Goal: Information Seeking & Learning: Check status

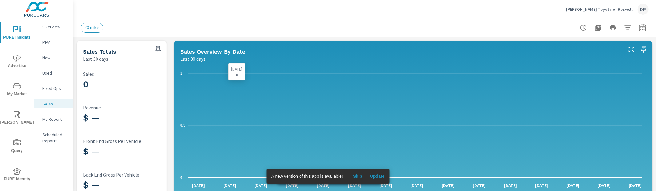
click at [216, 123] on icon "0 0.5 1" at bounding box center [411, 125] width 462 height 114
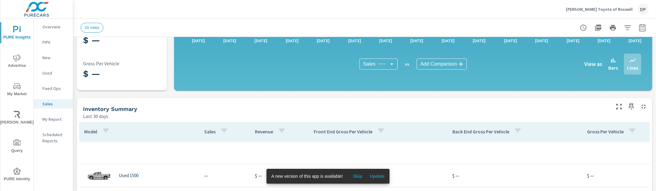
scroll to position [149, 0]
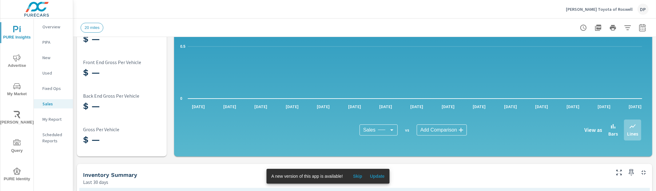
scroll to position [47, 0]
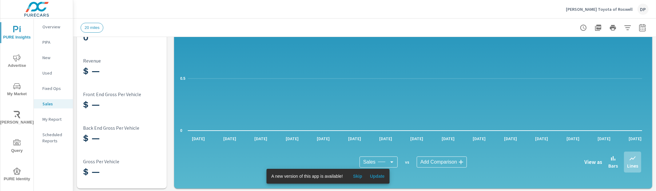
click at [609, 3] on button "Nalley Toyota of Roswell DP" at bounding box center [608, 9] width 88 height 18
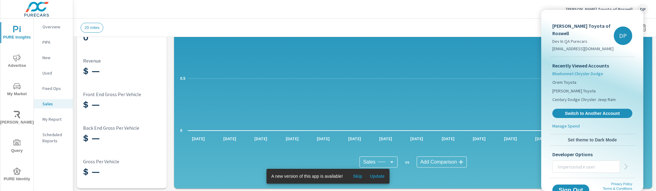
click at [569, 70] on span "Bluebonnet Chrysler Dodge" at bounding box center [578, 73] width 51 height 6
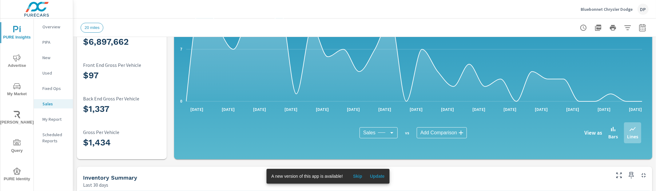
scroll to position [26, 0]
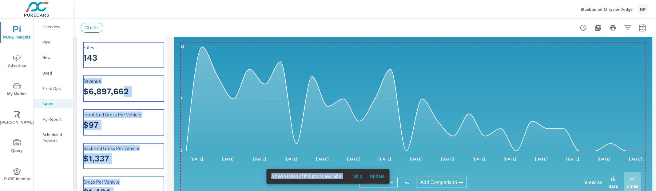
click at [124, 95] on h3 "$6,897,662" at bounding box center [123, 91] width 81 height 10
click at [144, 86] on h3 "$6,897,662" at bounding box center [123, 91] width 81 height 10
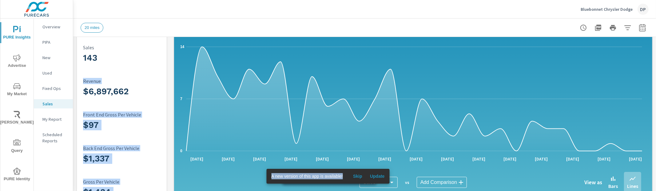
click at [120, 100] on div "$6,897,662 Revenue" at bounding box center [123, 88] width 81 height 26
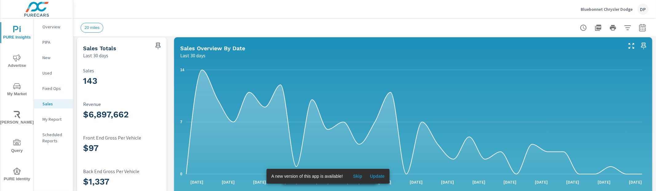
scroll to position [0, 0]
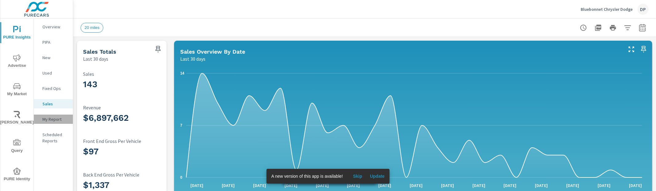
click at [54, 120] on p "My Report" at bounding box center [55, 119] width 26 height 6
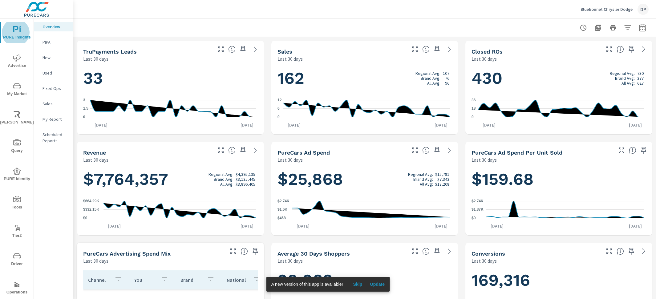
click at [50, 41] on p "PIPA" at bounding box center [55, 42] width 26 height 6
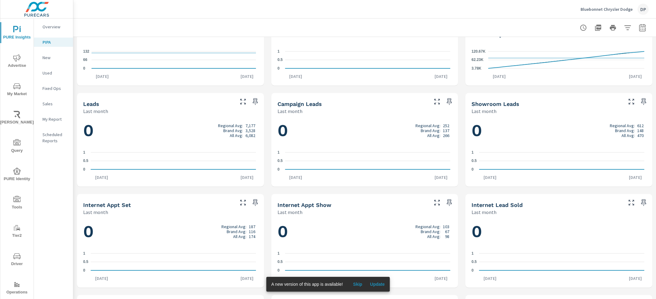
scroll to position [232, 0]
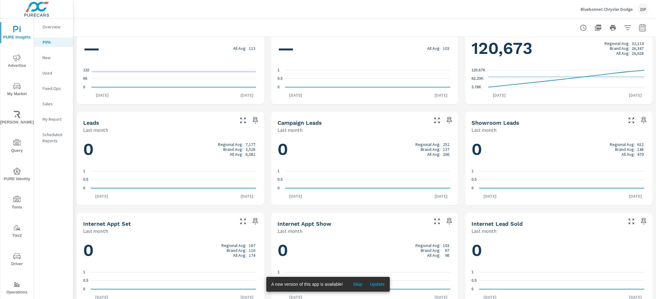
click at [17, 59] on icon "nav menu" at bounding box center [16, 57] width 7 height 7
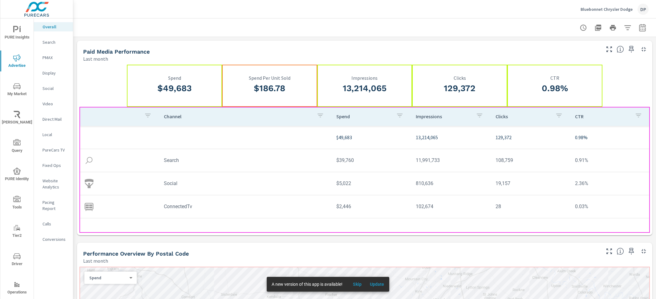
click at [285, 117] on p "Channel" at bounding box center [238, 116] width 148 height 6
click at [272, 119] on p "Channel" at bounding box center [234, 116] width 140 height 6
click at [287, 119] on tr "$49,683 13,214,065 129,372 0.98%" at bounding box center [364, 137] width 570 height 23
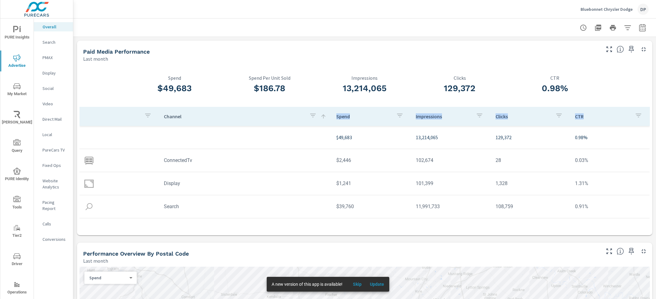
click at [357, 119] on span "Skip" at bounding box center [357, 284] width 15 height 6
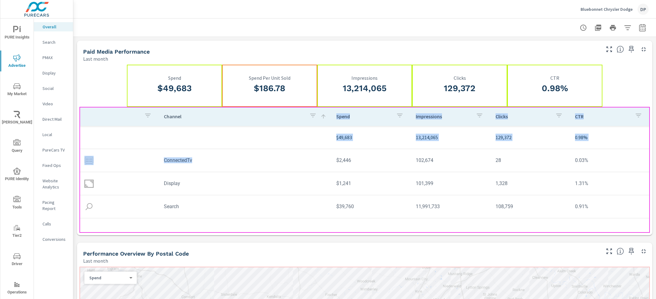
click at [276, 119] on td "ConnectedTv" at bounding box center [245, 160] width 172 height 16
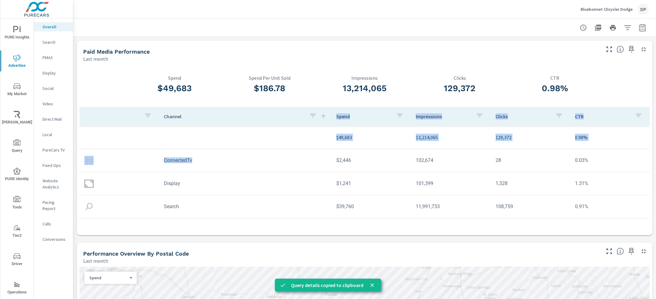
click at [553, 58] on div "Last month" at bounding box center [341, 58] width 516 height 7
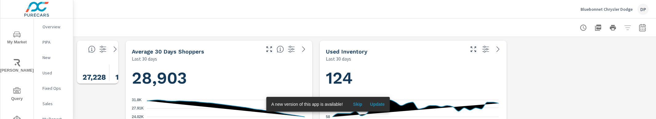
scroll to position [55, 0]
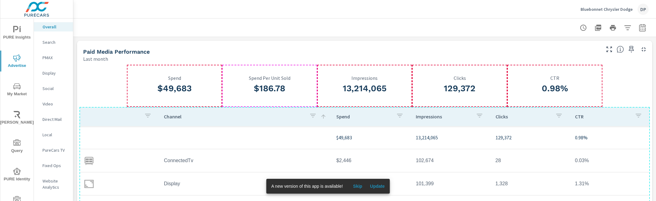
click at [328, 81] on div "13,214,065 Impressions" at bounding box center [364, 85] width 95 height 21
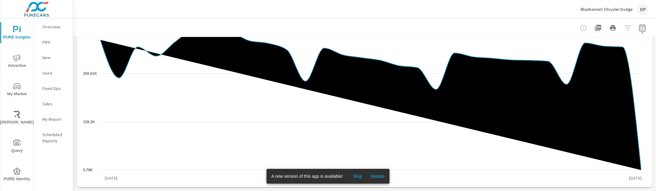
scroll to position [1005, 0]
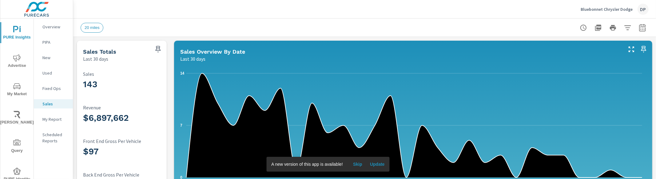
click at [61, 121] on p "My Report" at bounding box center [55, 119] width 26 height 6
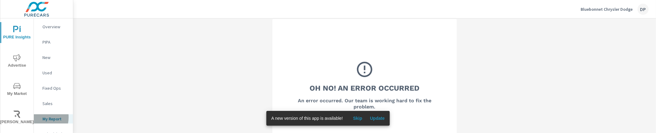
click at [35, 118] on div "My Report" at bounding box center [53, 118] width 39 height 9
click at [171, 95] on div "Oh No! An Error Occurred An error occurred. Our team is working hard to fix the…" at bounding box center [364, 84] width 583 height 133
click at [273, 54] on div "Oh No! An Error Occurred An error occurred. Our team is working hard to fix the…" at bounding box center [365, 85] width 185 height 132
click at [615, 14] on div "Bluebonnet Chrysler Dodge DP" at bounding box center [615, 9] width 68 height 11
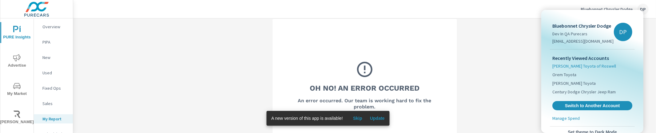
click at [598, 67] on li "Nalley Toyota of Roswell" at bounding box center [593, 66] width 80 height 9
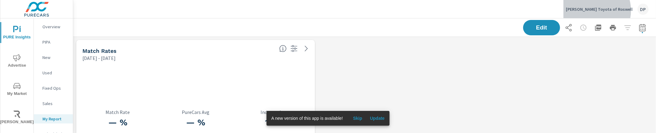
click at [613, 10] on p "Nalley Toyota of Roswell" at bounding box center [599, 9] width 67 height 6
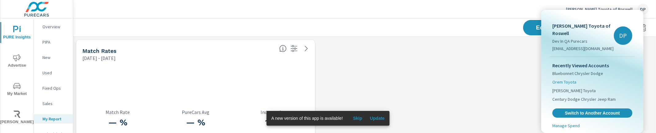
click at [572, 79] on span "Orem Toyota" at bounding box center [565, 82] width 24 height 6
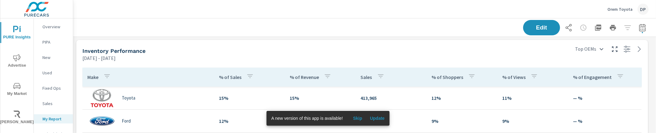
click at [494, 44] on div "Inventory Performance Aug 27, 2025 - Sep 25, 2025" at bounding box center [322, 51] width 493 height 22
click at [499, 51] on div "Inventory Performance" at bounding box center [324, 50] width 484 height 7
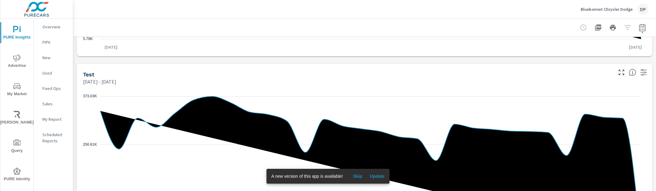
scroll to position [1007, 0]
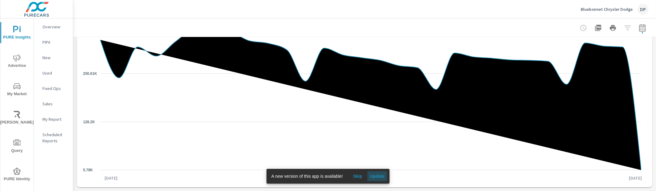
click at [377, 176] on span "Update" at bounding box center [377, 176] width 15 height 6
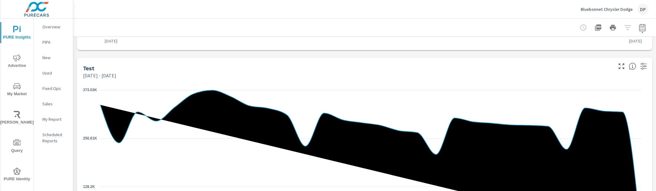
scroll to position [943, 0]
